Goal: Information Seeking & Learning: Find specific fact

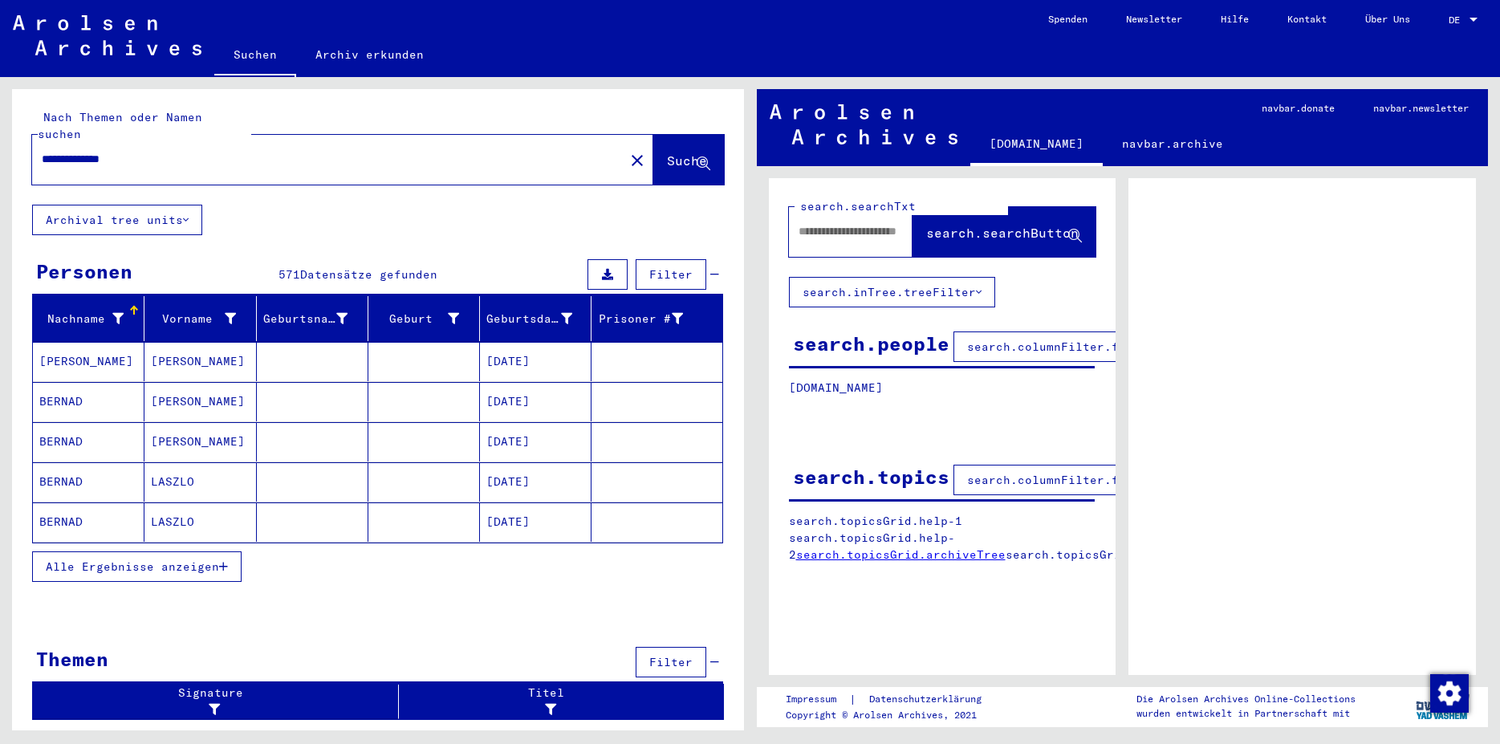
click at [207, 557] on button "Alle Ergebnisse anzeigen" at bounding box center [136, 566] width 209 height 31
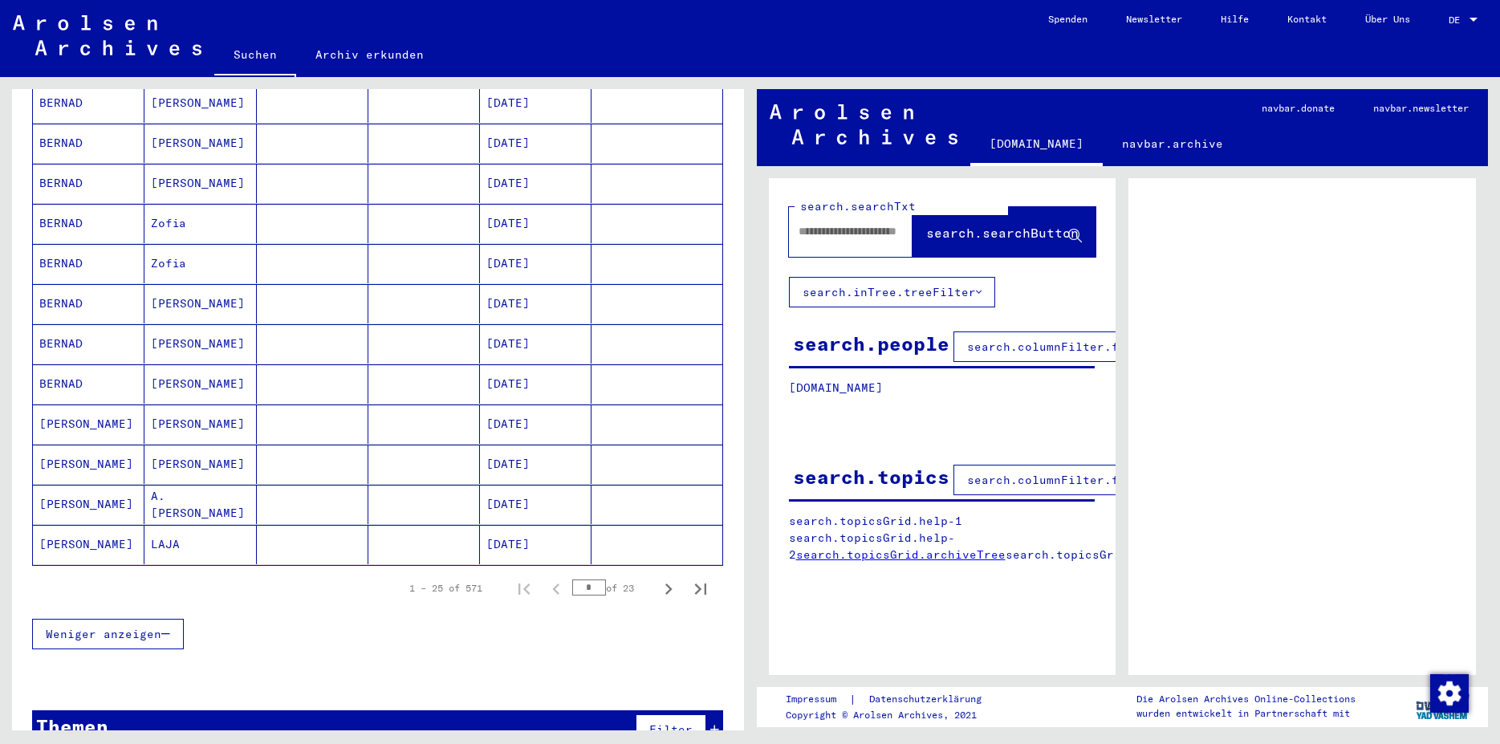
scroll to position [808, 0]
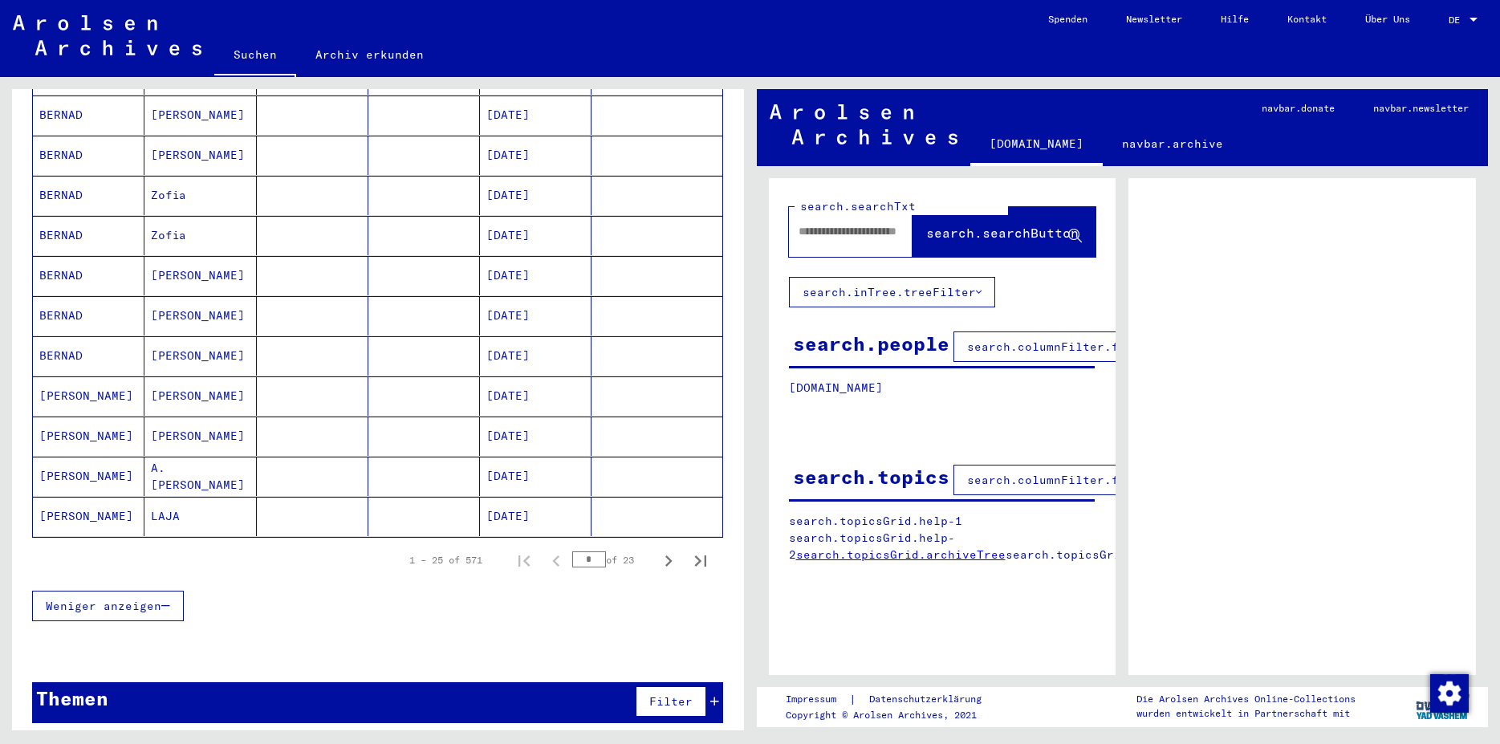
click at [697, 682] on div "Filter" at bounding box center [675, 701] width 87 height 39
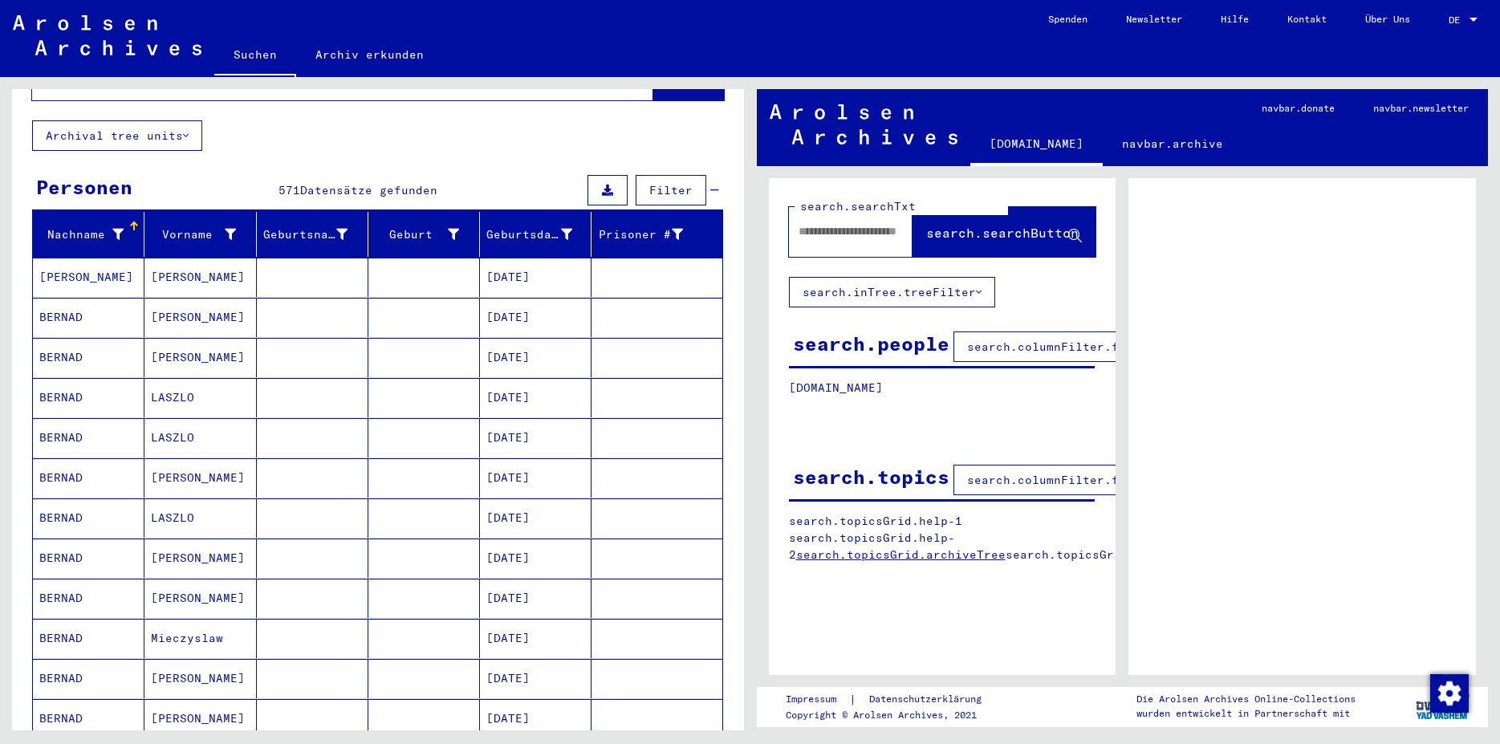
scroll to position [0, 0]
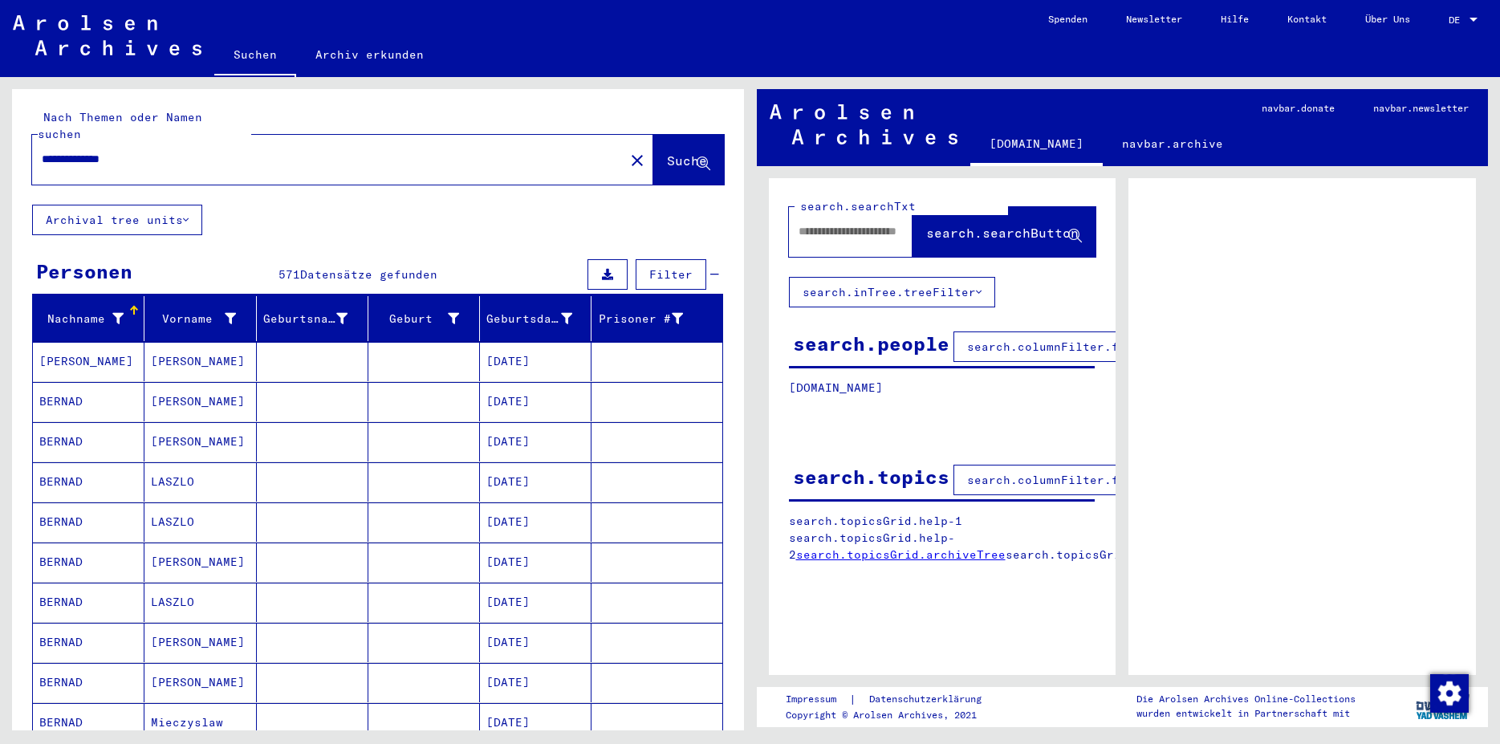
drag, startPoint x: 194, startPoint y: 148, endPoint x: -41, endPoint y: 128, distance: 236.0
click at [42, 151] on input "**********" at bounding box center [328, 159] width 573 height 17
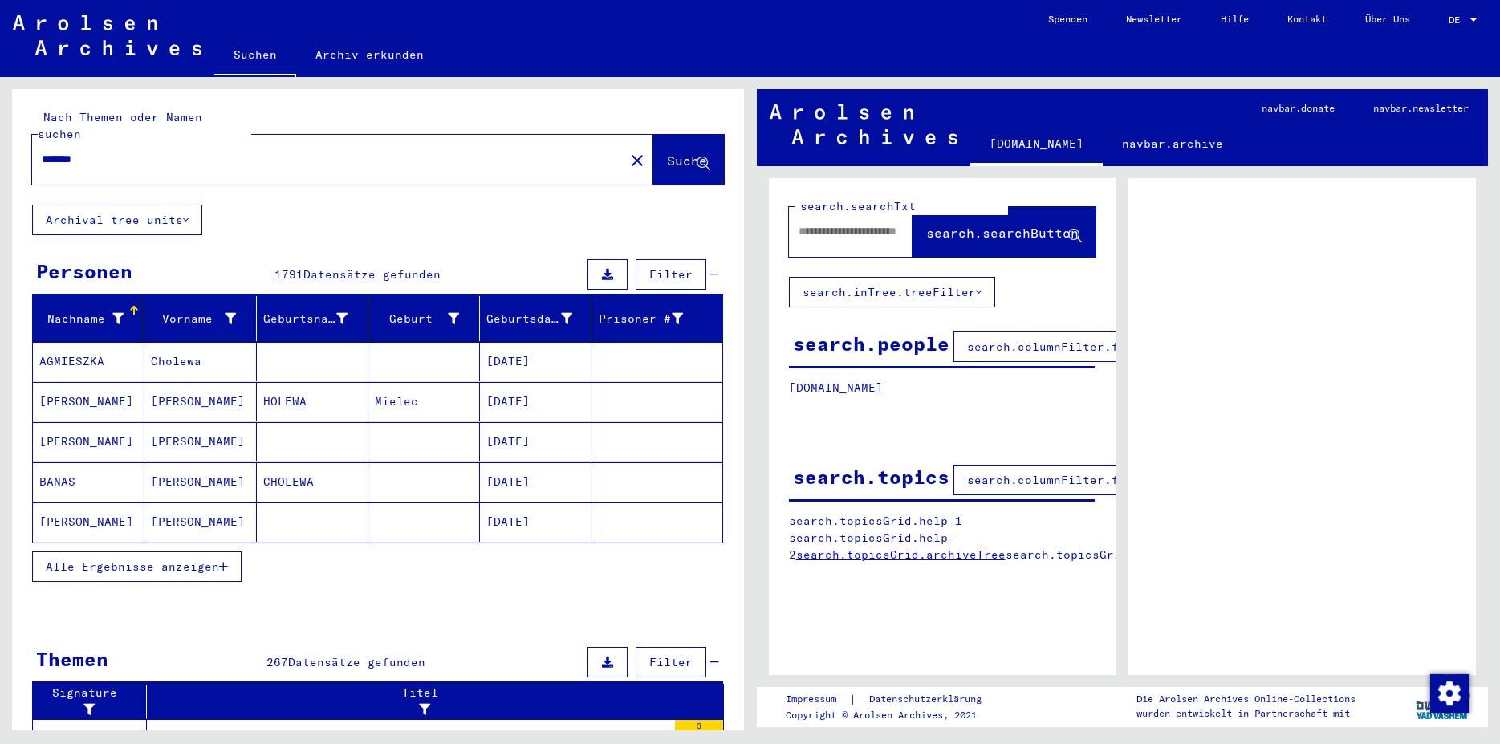
click at [400, 141] on div "*******" at bounding box center [323, 159] width 583 height 36
click at [428, 151] on input "*******" at bounding box center [328, 159] width 573 height 17
type input "**********"
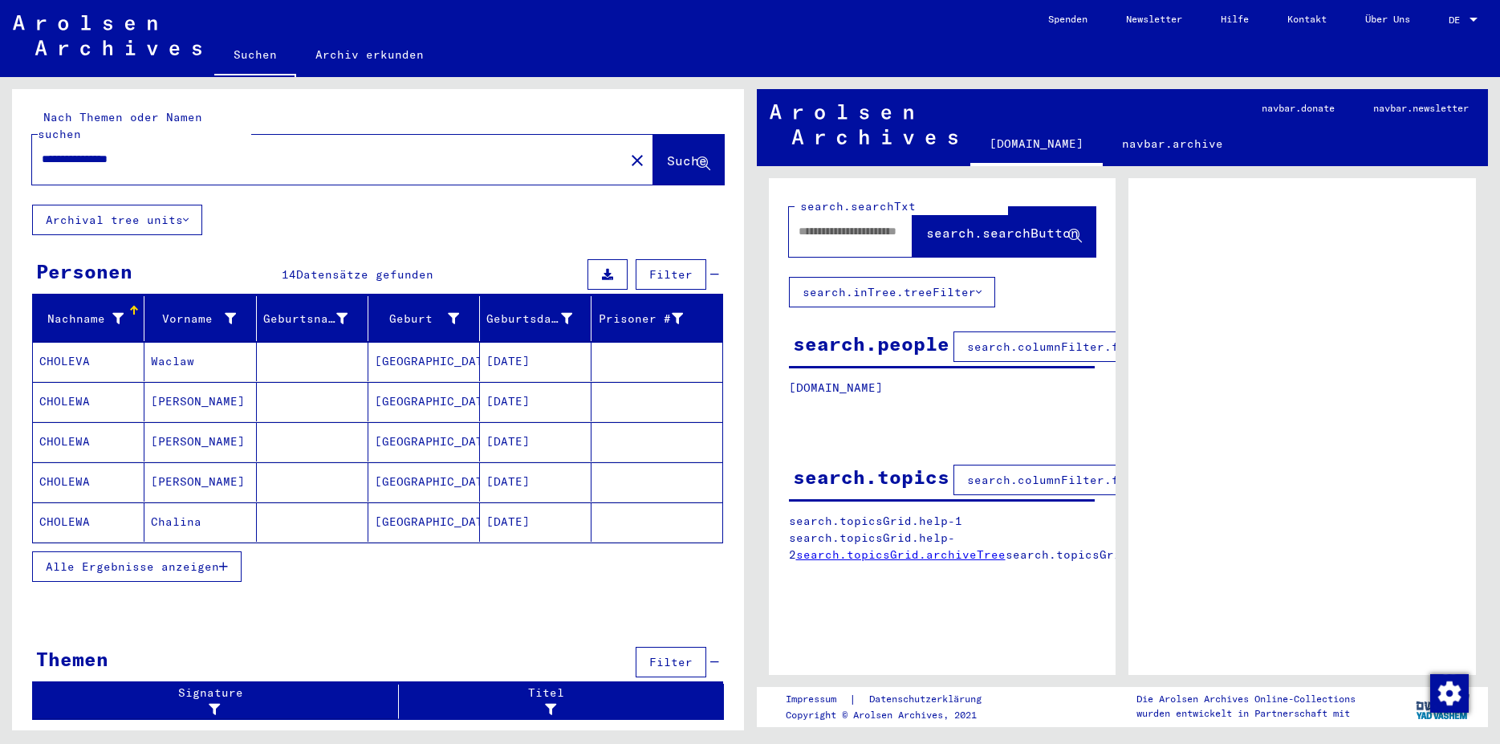
click at [219, 559] on span "Alle Ergebnisse anzeigen" at bounding box center [132, 566] width 173 height 14
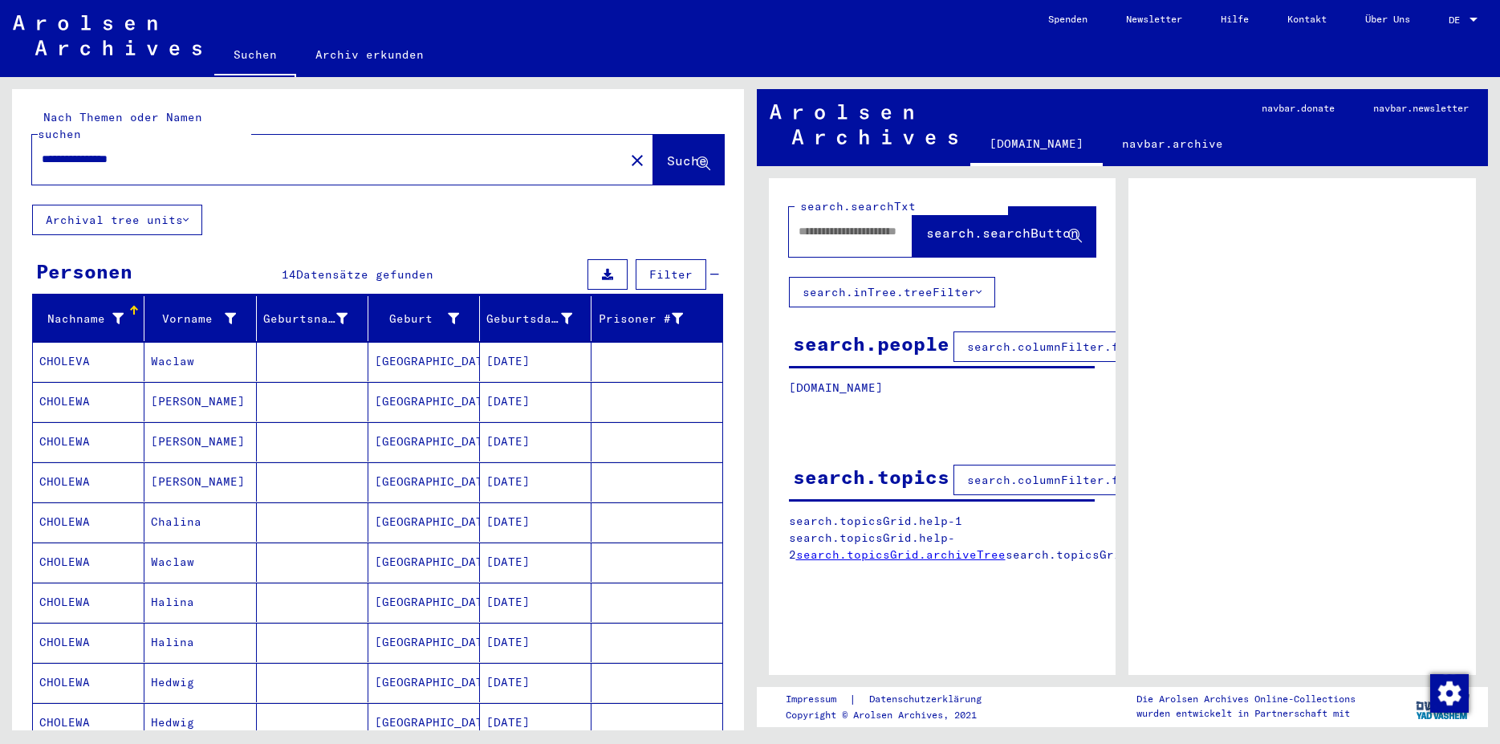
scroll to position [173, 0]
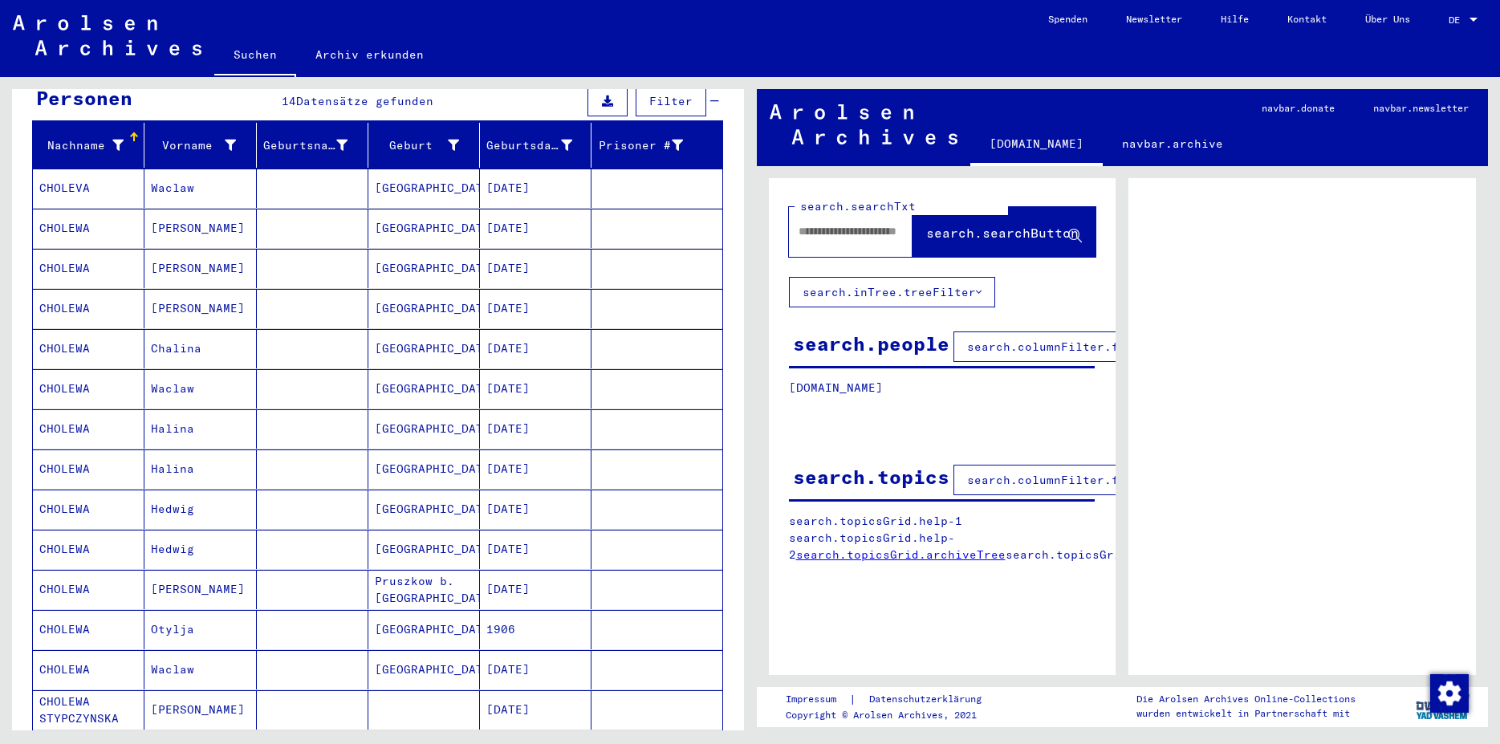
click at [480, 249] on mat-cell "[DATE]" at bounding box center [536, 268] width 112 height 39
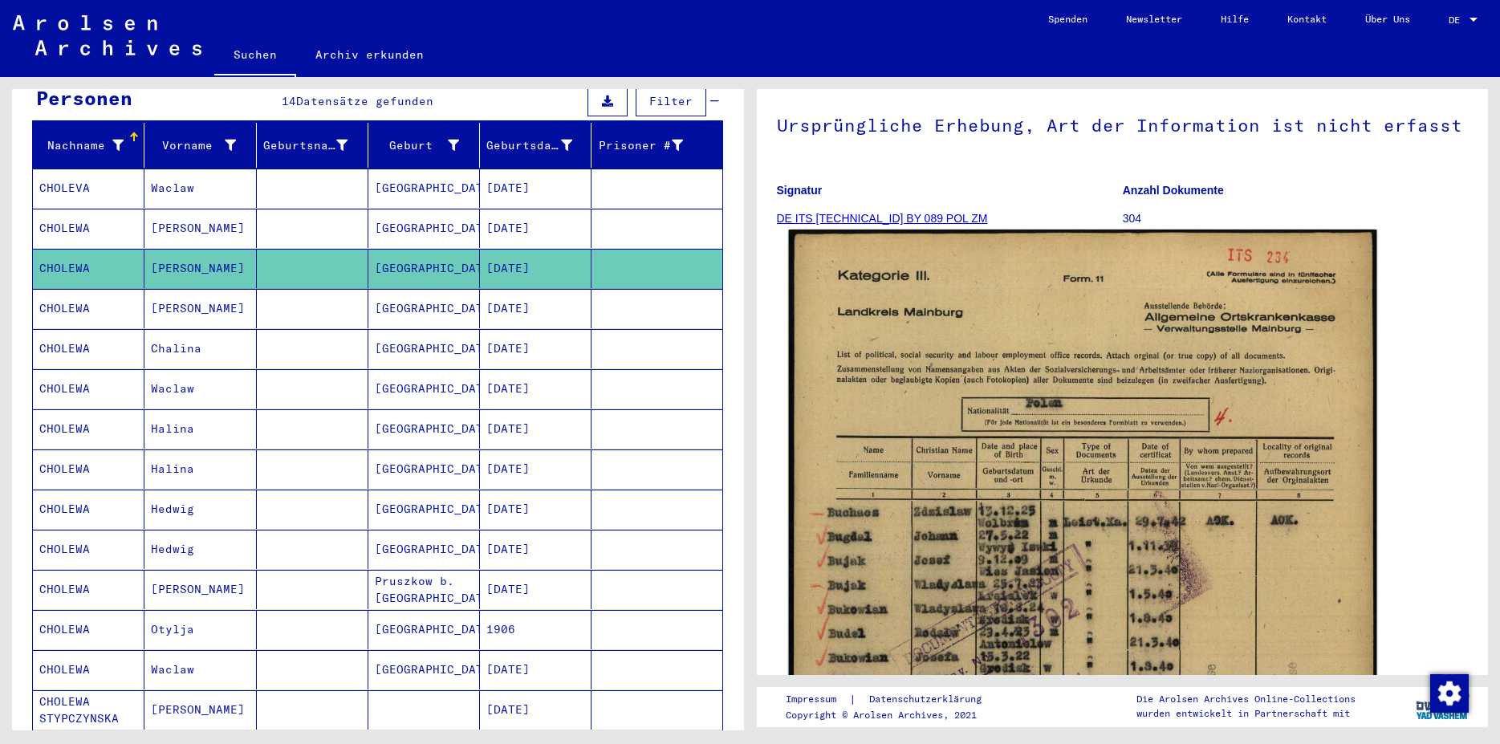
scroll to position [260, 0]
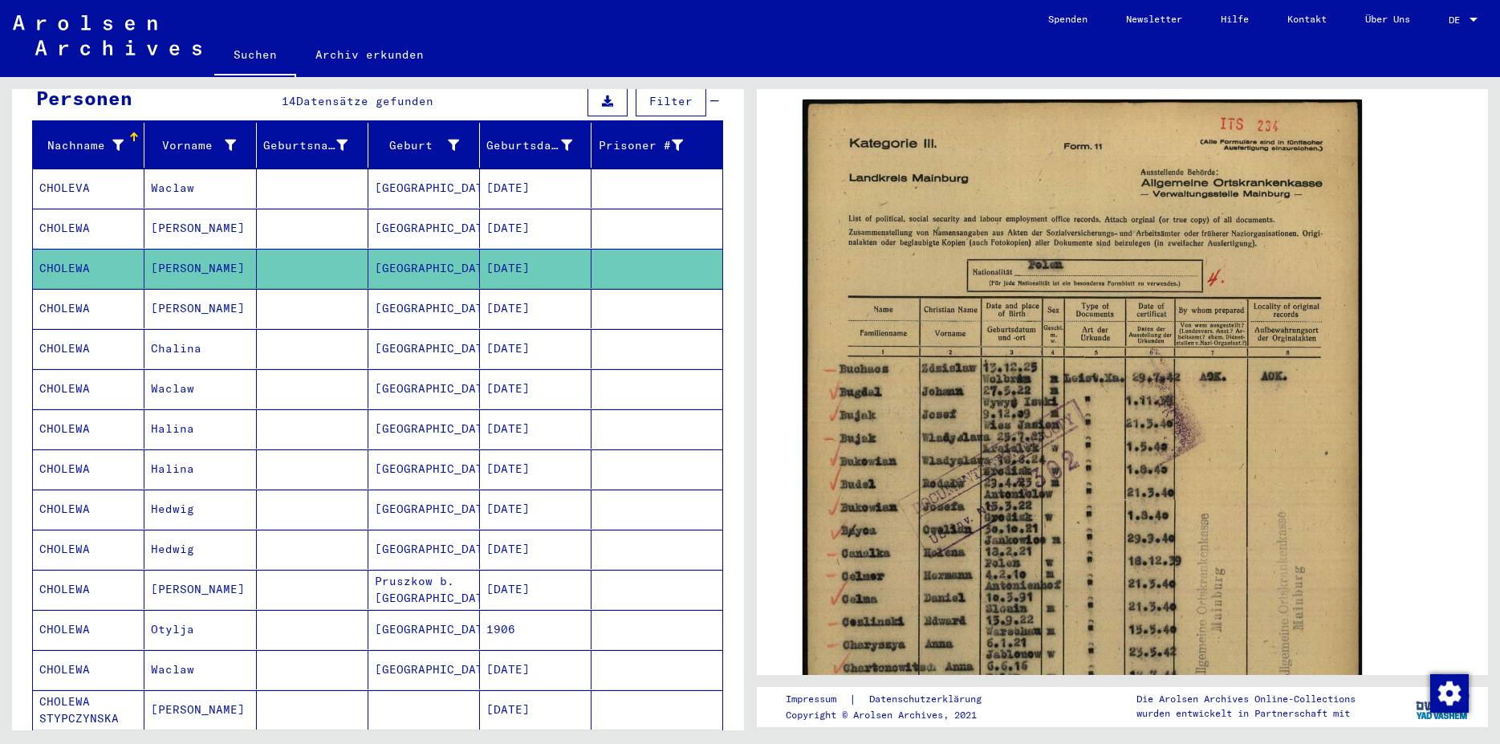
click at [506, 209] on mat-cell "[DATE]" at bounding box center [536, 228] width 112 height 39
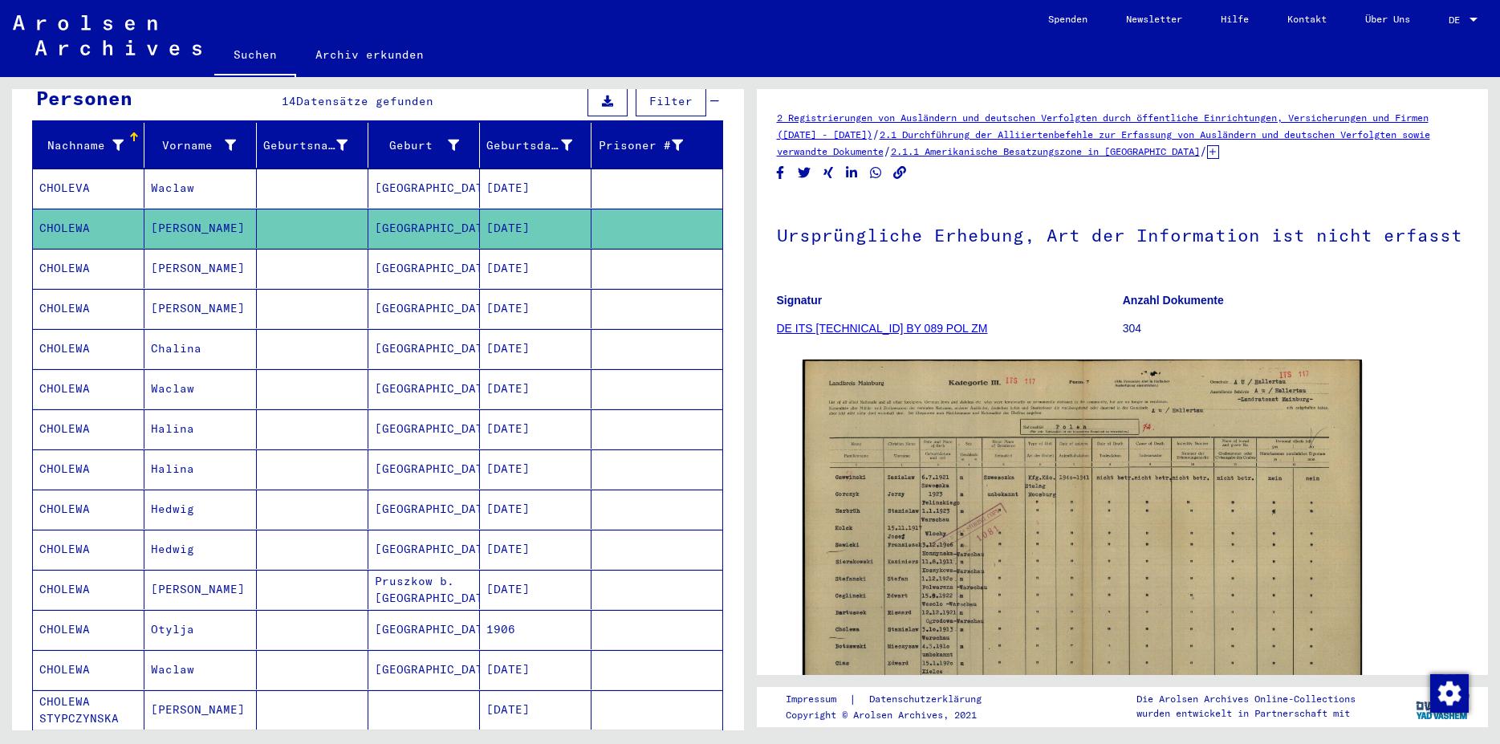
click at [540, 369] on mat-cell "[DATE]" at bounding box center [536, 388] width 112 height 39
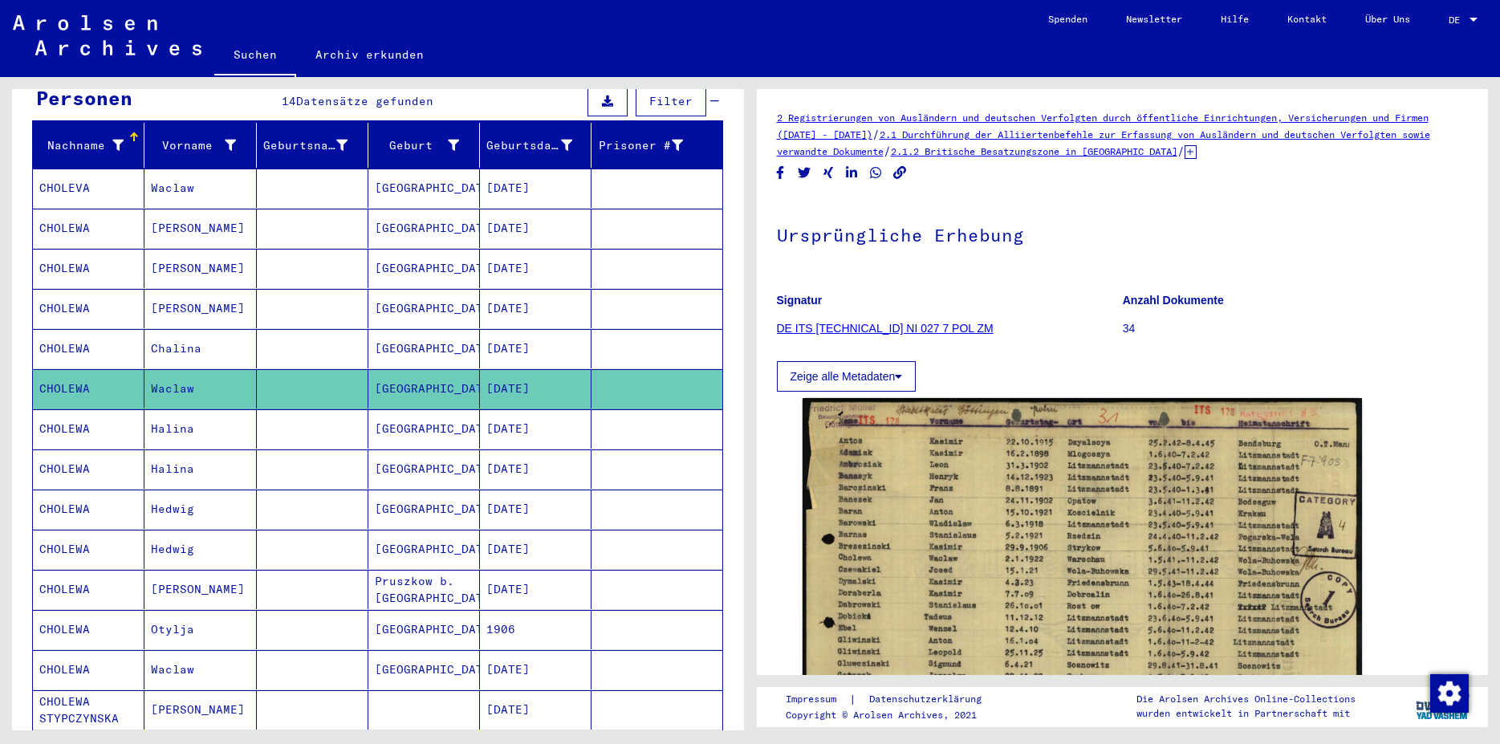
click at [510, 415] on mat-cell "[DATE]" at bounding box center [536, 428] width 112 height 39
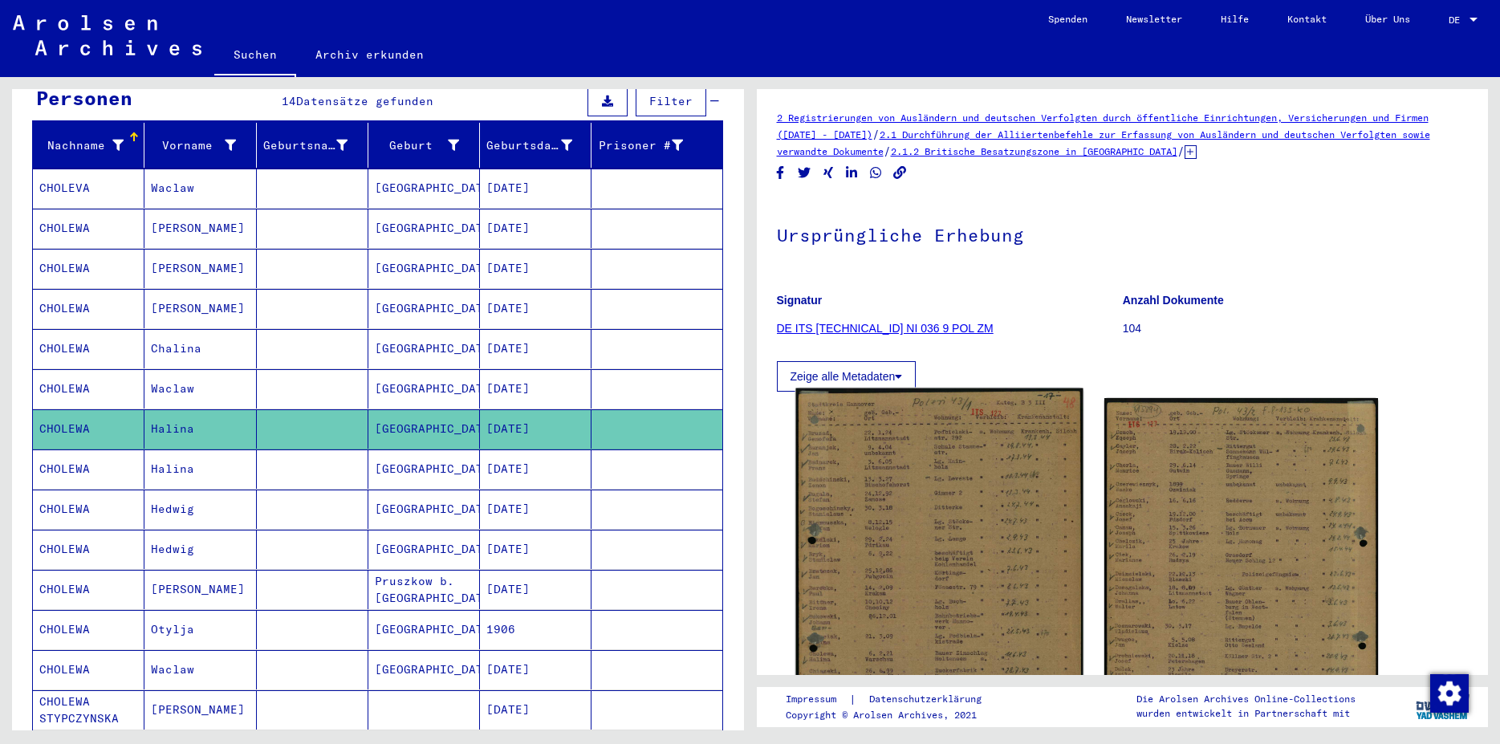
click at [966, 510] on img at bounding box center [938, 591] width 287 height 407
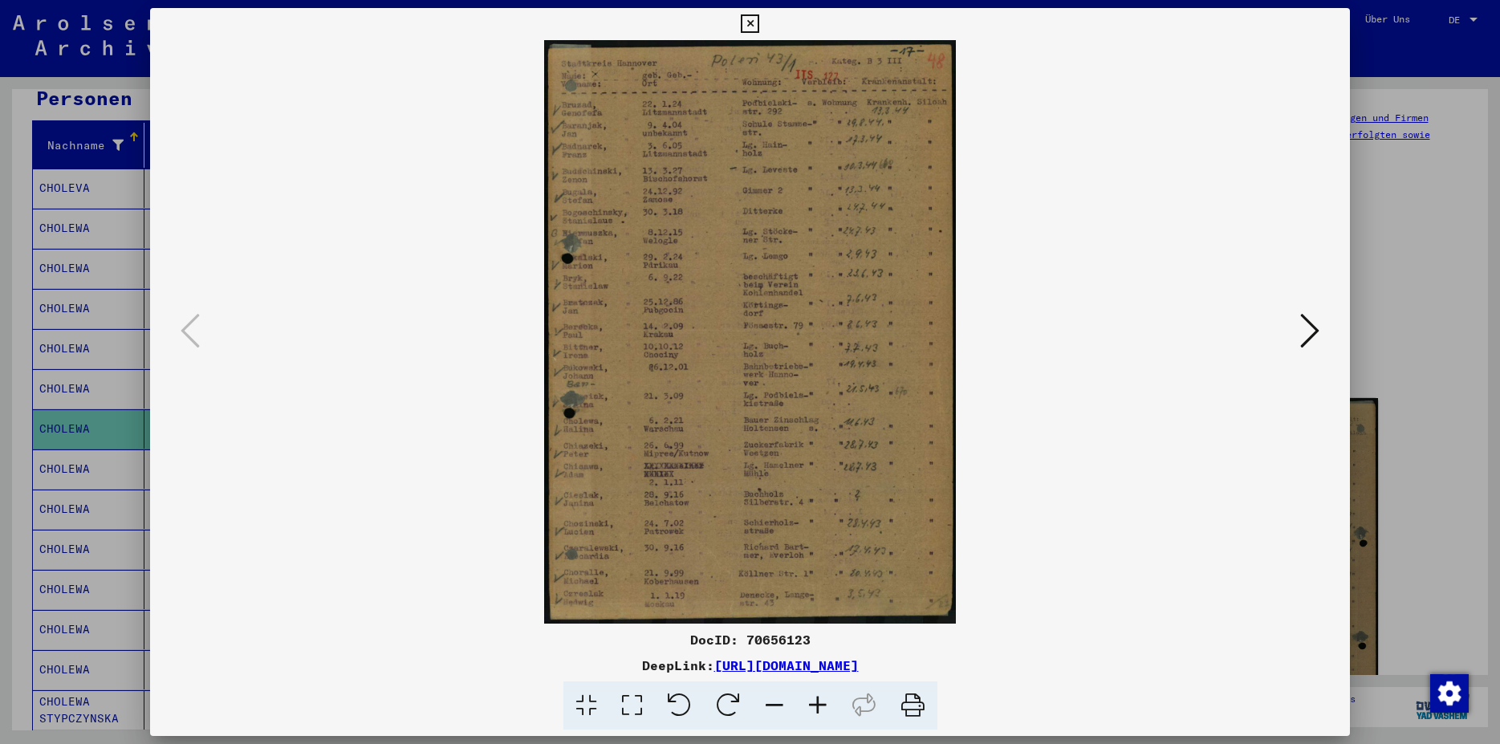
click at [759, 18] on icon at bounding box center [750, 23] width 18 height 19
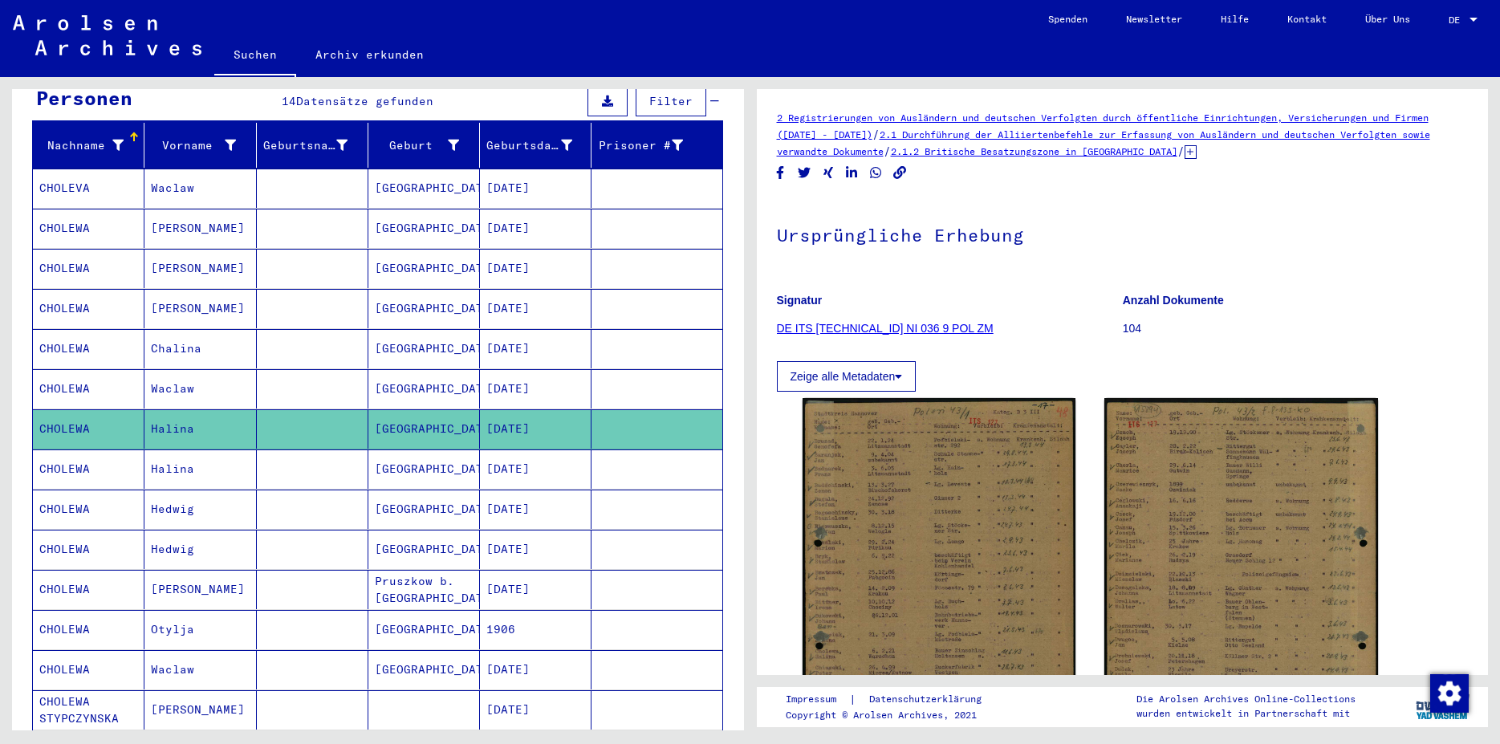
click at [542, 490] on mat-cell "[DATE]" at bounding box center [536, 509] width 112 height 39
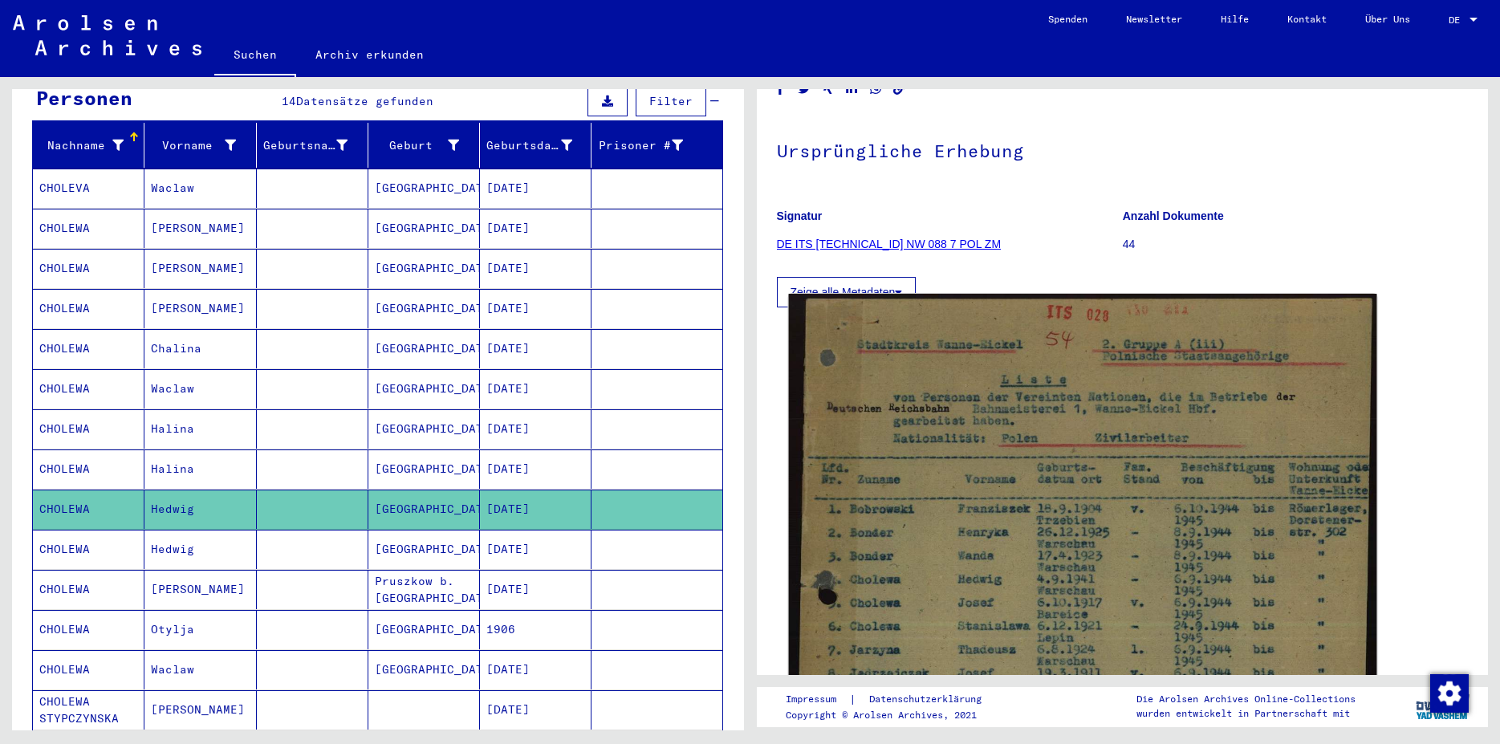
scroll to position [87, 0]
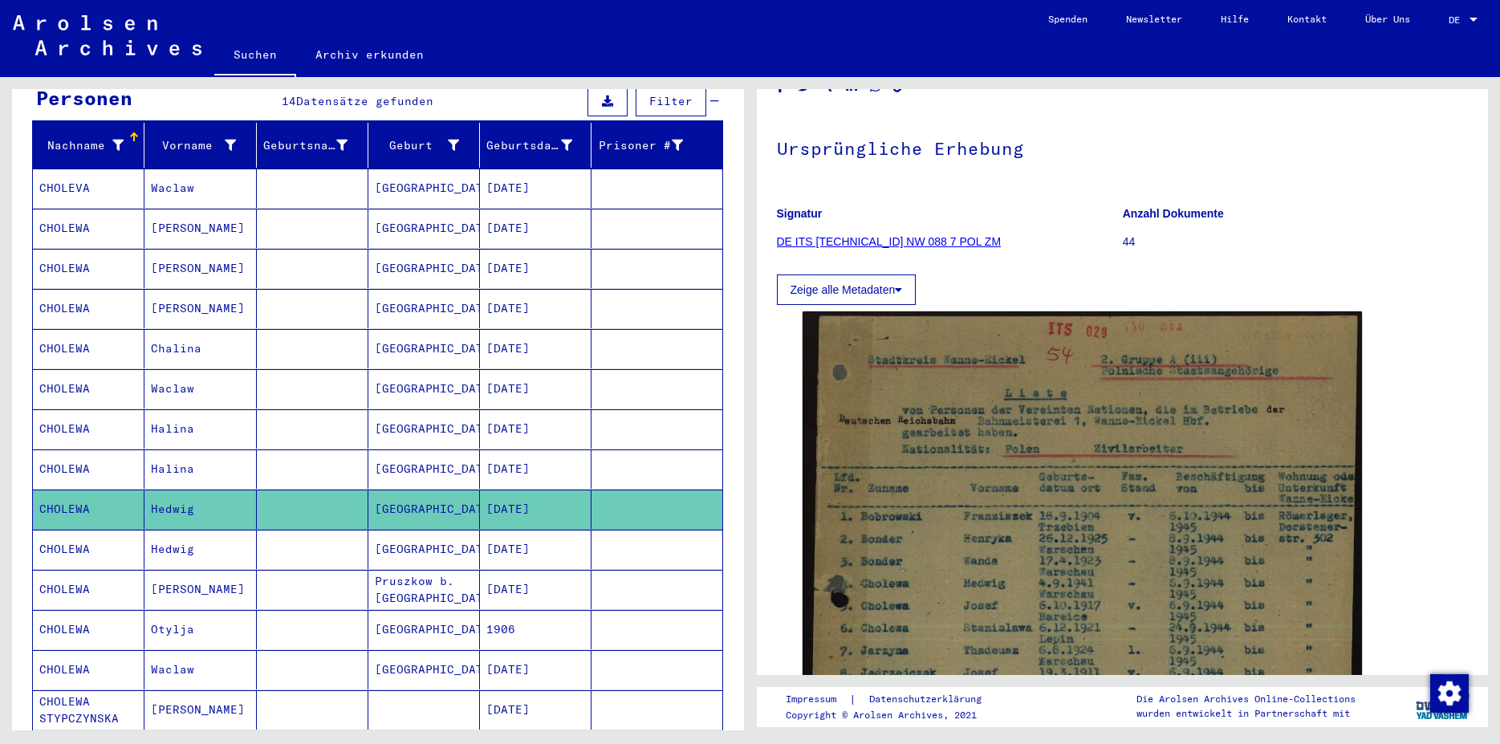
click at [493, 543] on mat-cell "[DATE]" at bounding box center [536, 549] width 112 height 39
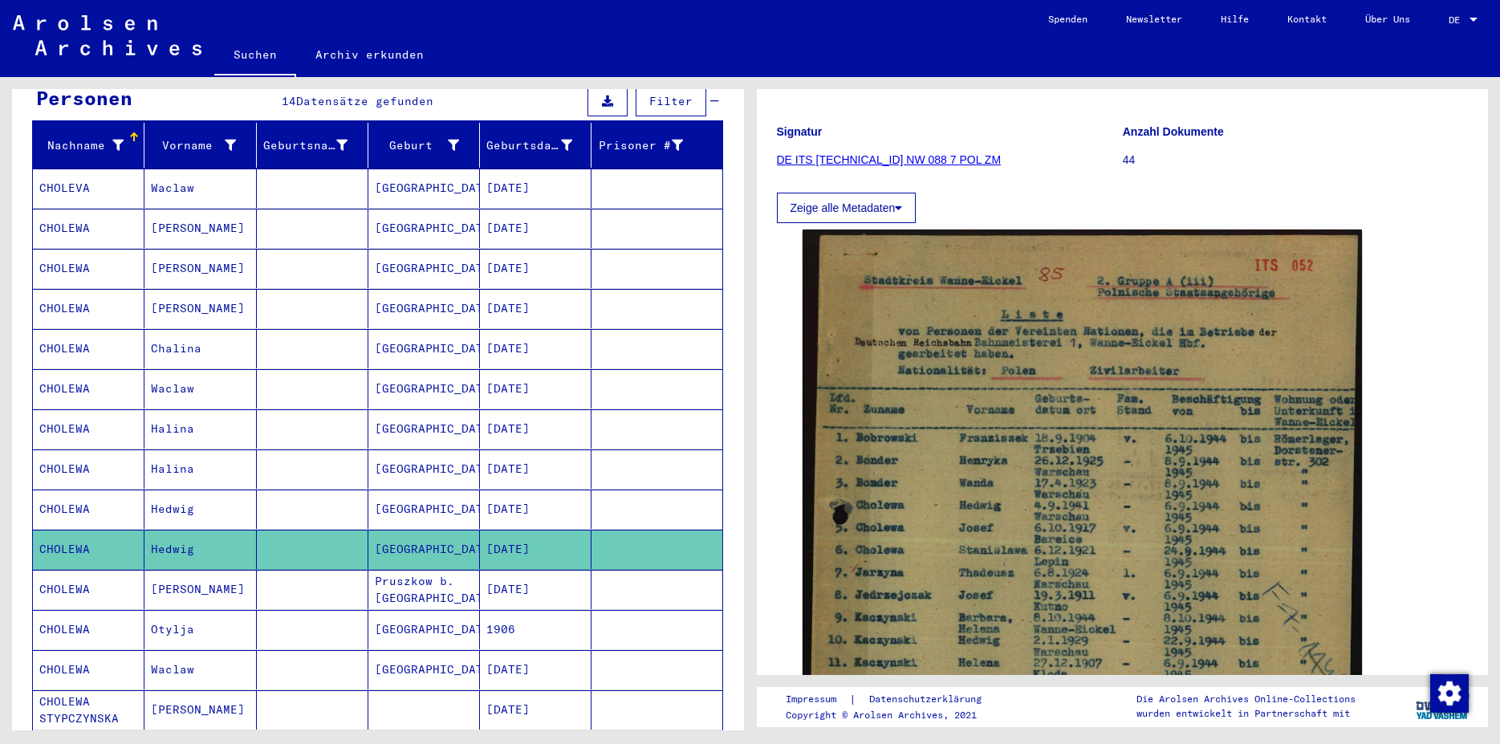
scroll to position [173, 0]
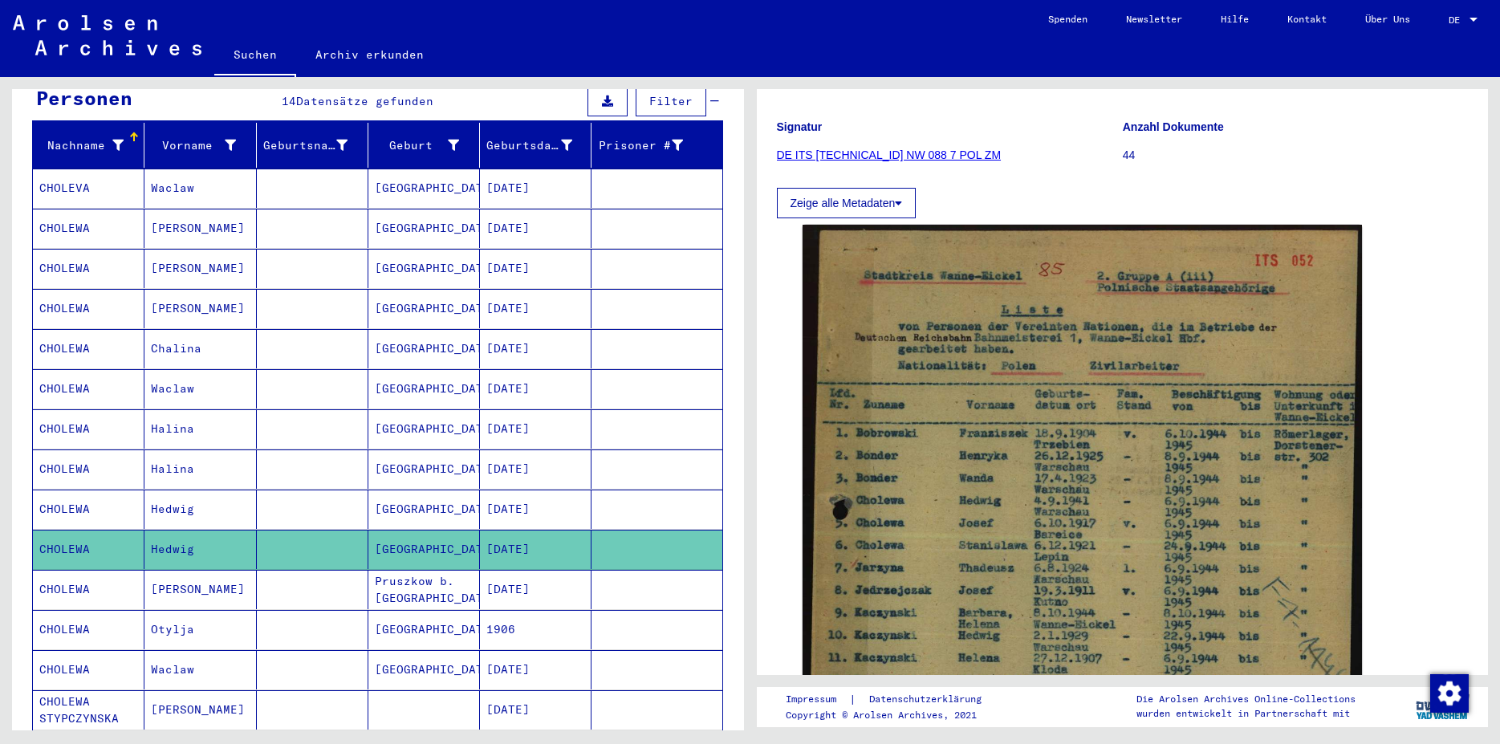
click at [527, 570] on mat-cell "[DATE]" at bounding box center [536, 589] width 112 height 39
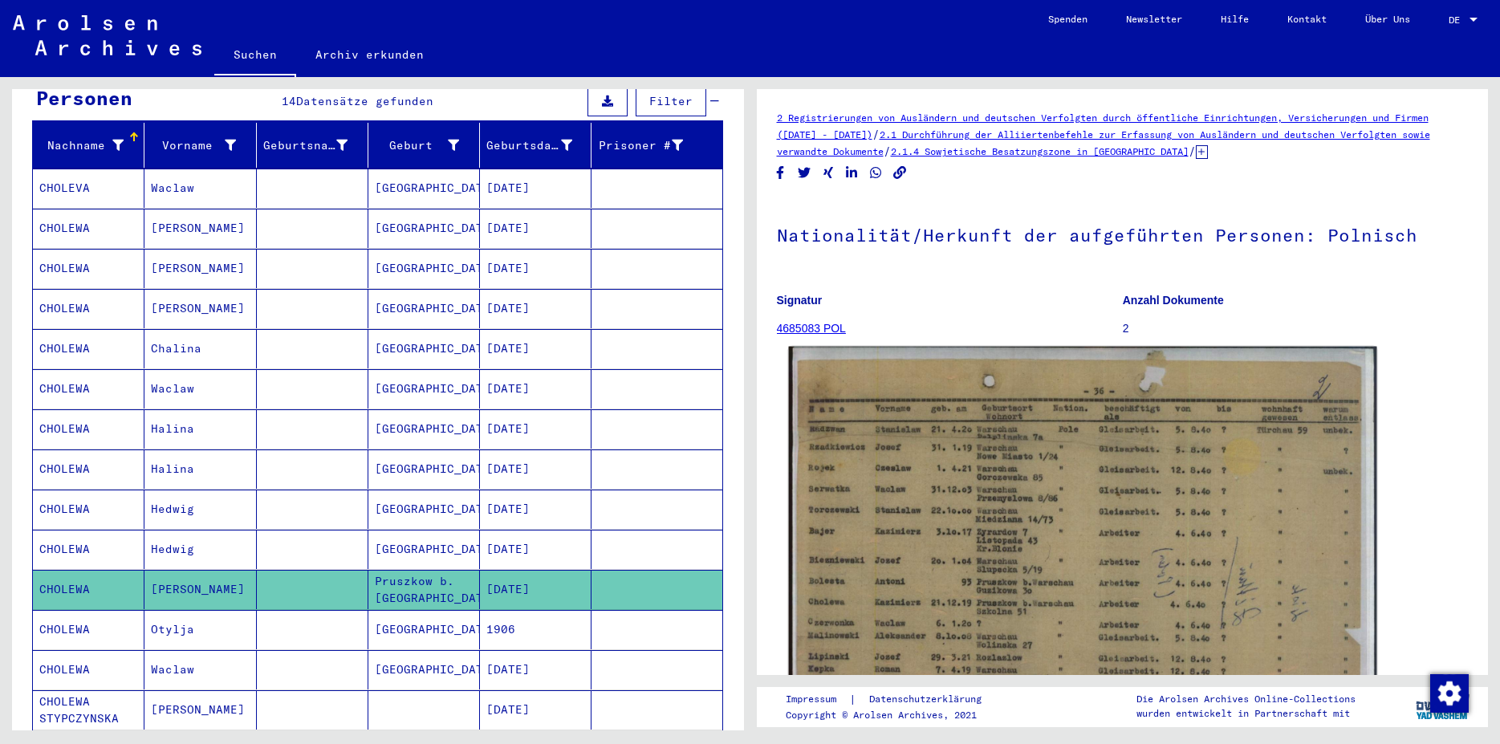
scroll to position [87, 0]
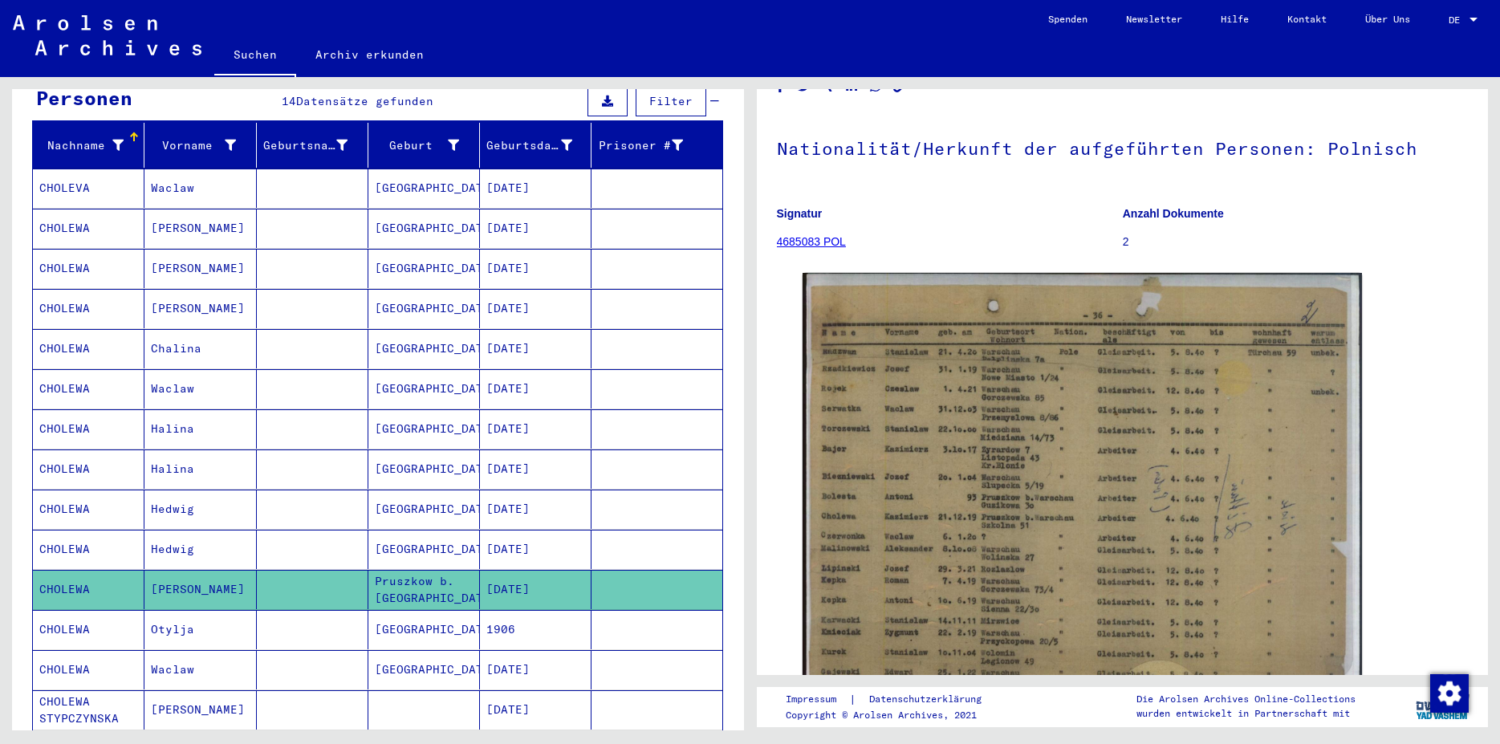
click at [563, 612] on mat-cell "1906" at bounding box center [536, 629] width 112 height 39
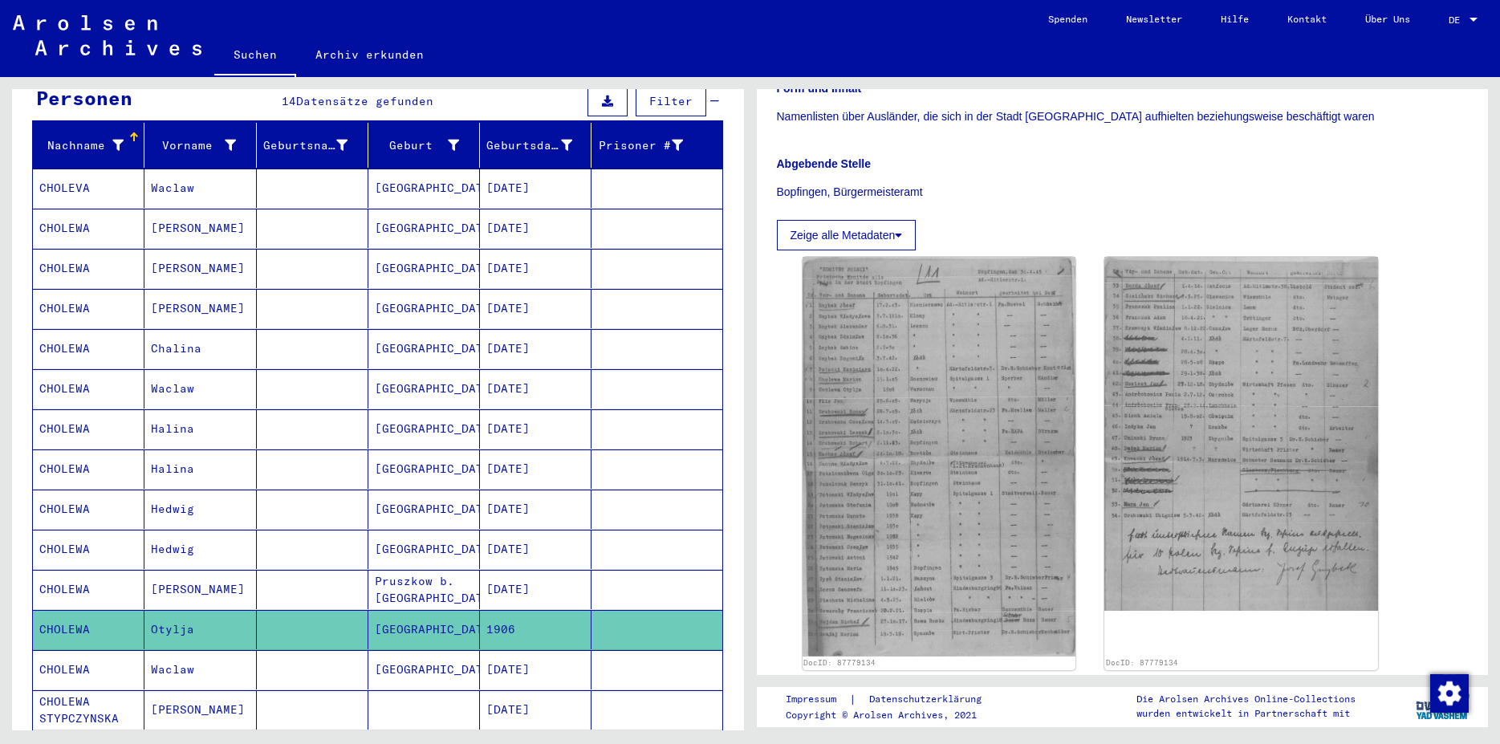
scroll to position [347, 0]
click at [516, 650] on mat-cell "[DATE]" at bounding box center [536, 669] width 112 height 39
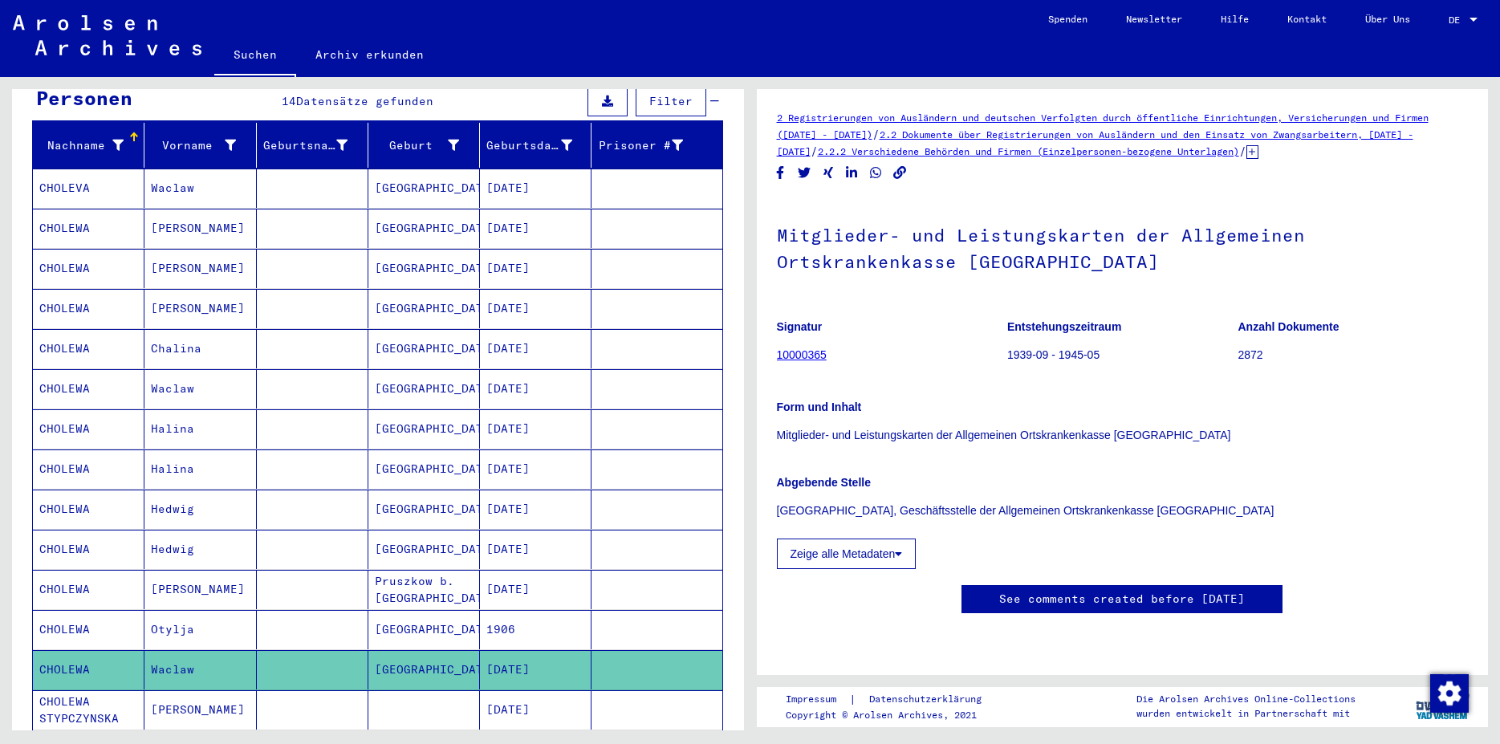
click at [531, 690] on mat-cell "[DATE]" at bounding box center [536, 709] width 112 height 39
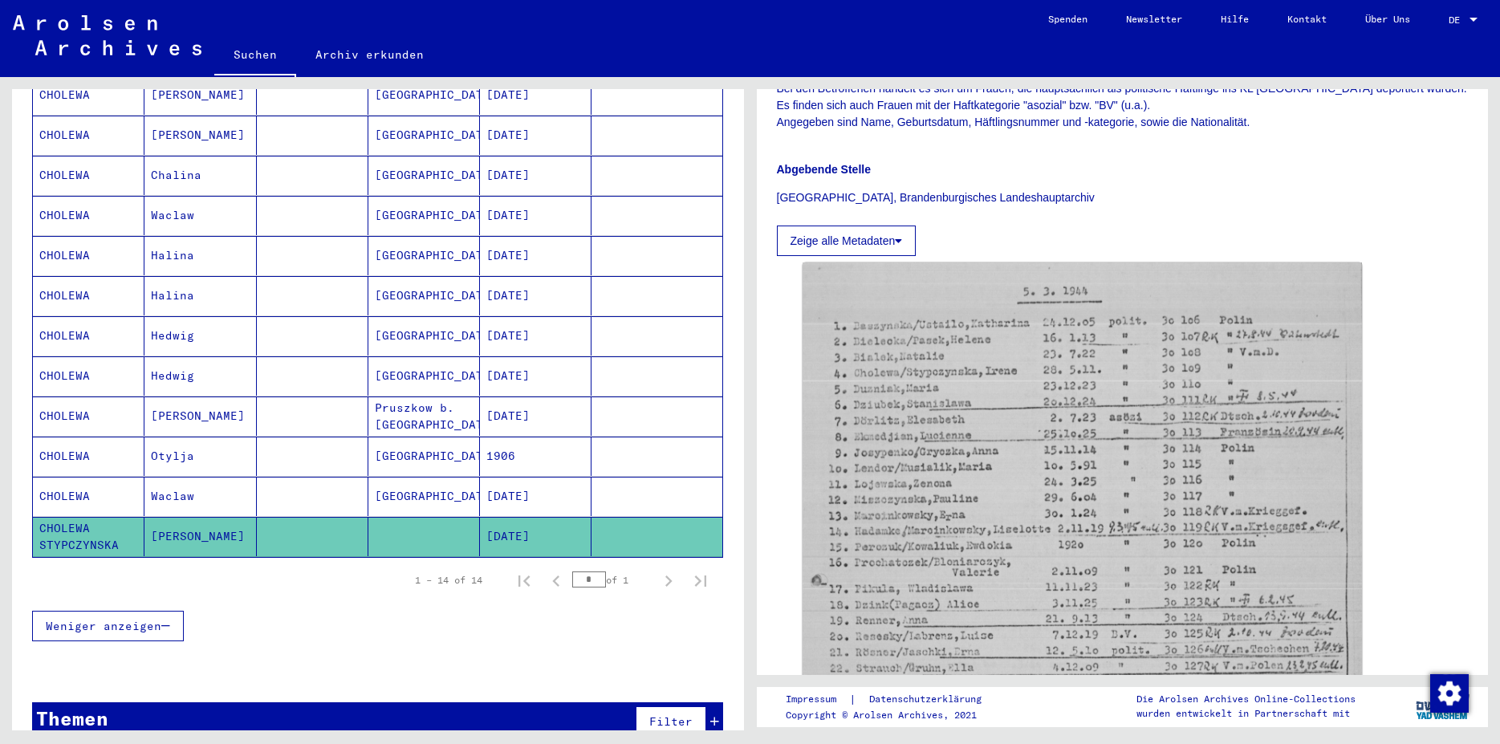
scroll to position [360, 0]
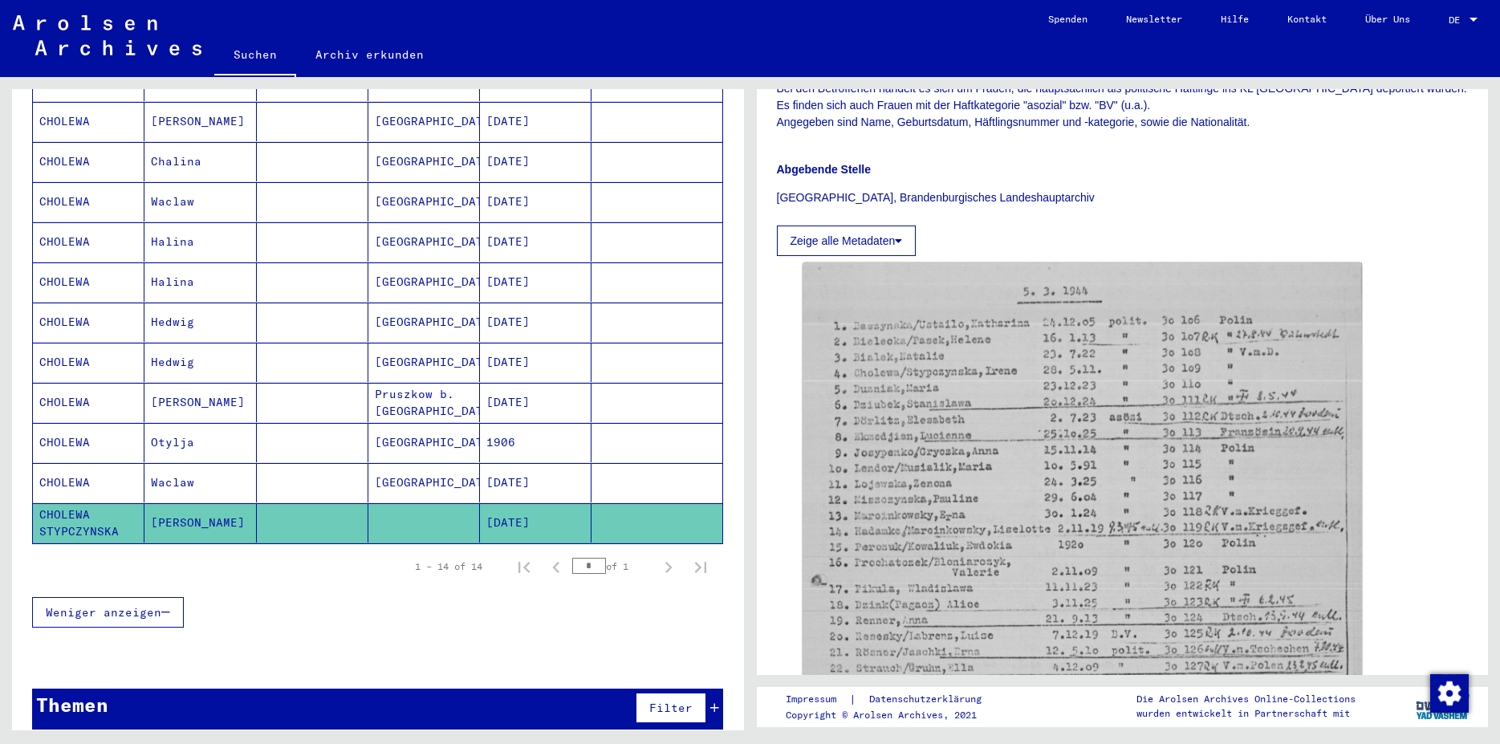
click at [700, 700] on div "Filter" at bounding box center [675, 708] width 87 height 39
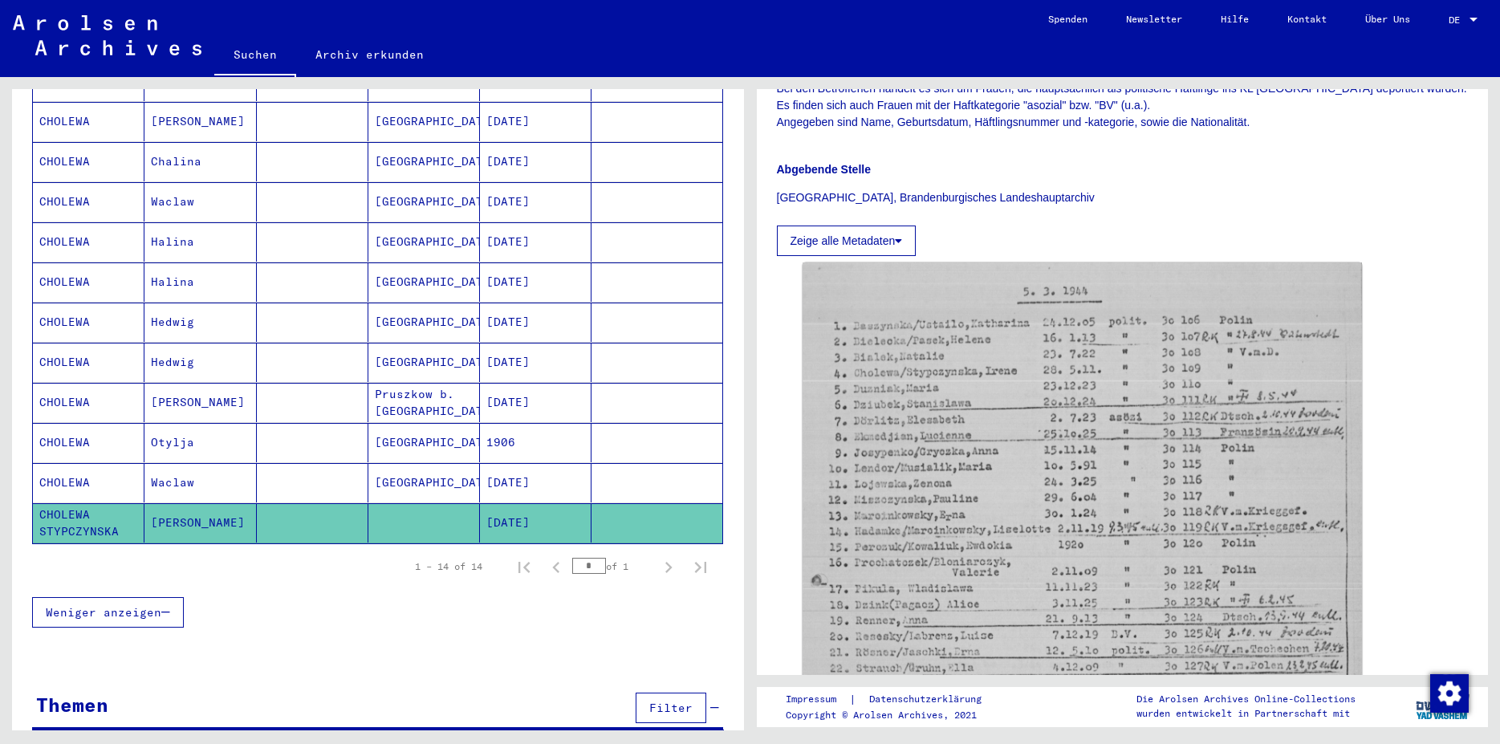
scroll to position [373, 0]
